Goal: Task Accomplishment & Management: Manage account settings

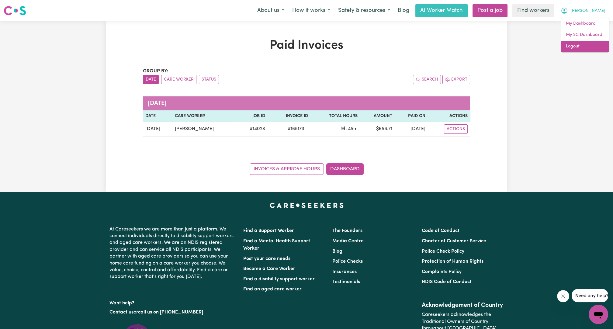
click at [590, 43] on link "Logout" at bounding box center [585, 47] width 48 height 12
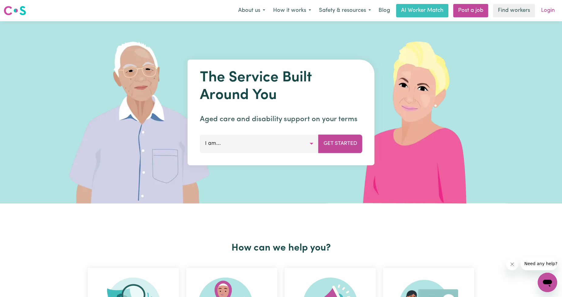
click at [545, 7] on link "Login" at bounding box center [548, 10] width 21 height 13
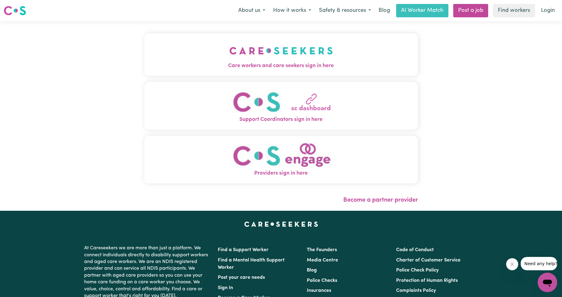
click at [230, 59] on img "Care workers and care seekers sign in here" at bounding box center [282, 51] width 104 height 22
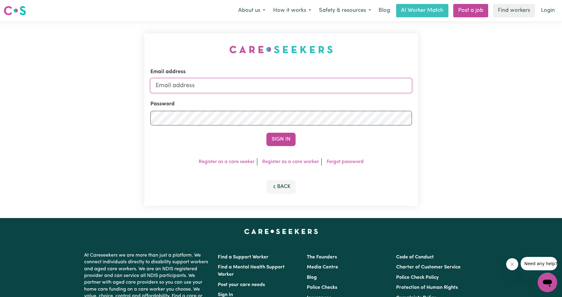
click at [238, 90] on input "Email address" at bounding box center [282, 85] width 262 height 15
drag, startPoint x: 188, startPoint y: 86, endPoint x: 313, endPoint y: 98, distance: 125.2
click at [313, 98] on form "Email address [EMAIL_ADDRESS][PERSON_NAME][DOMAIN_NAME] Password Sign In" at bounding box center [282, 107] width 262 height 78
type input "superuser~[EMAIL_ADDRESS][DOMAIN_NAME]"
click at [288, 148] on div "Email address superuser~[EMAIL_ADDRESS][DOMAIN_NAME] Password Sign In Register …" at bounding box center [281, 119] width 274 height 173
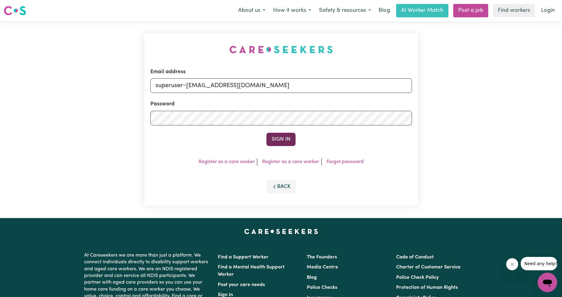
click at [282, 134] on button "Sign In" at bounding box center [281, 139] width 29 height 13
